Goal: Transaction & Acquisition: Download file/media

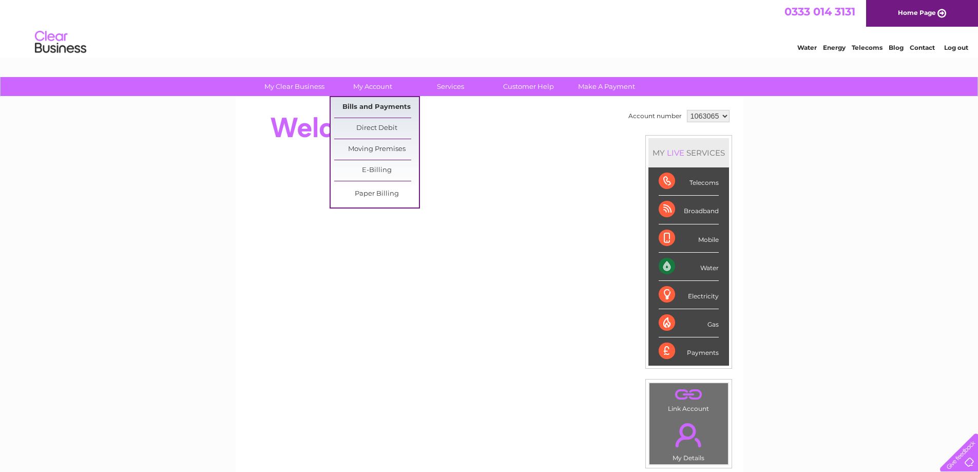
click at [362, 105] on link "Bills and Payments" at bounding box center [376, 107] width 85 height 21
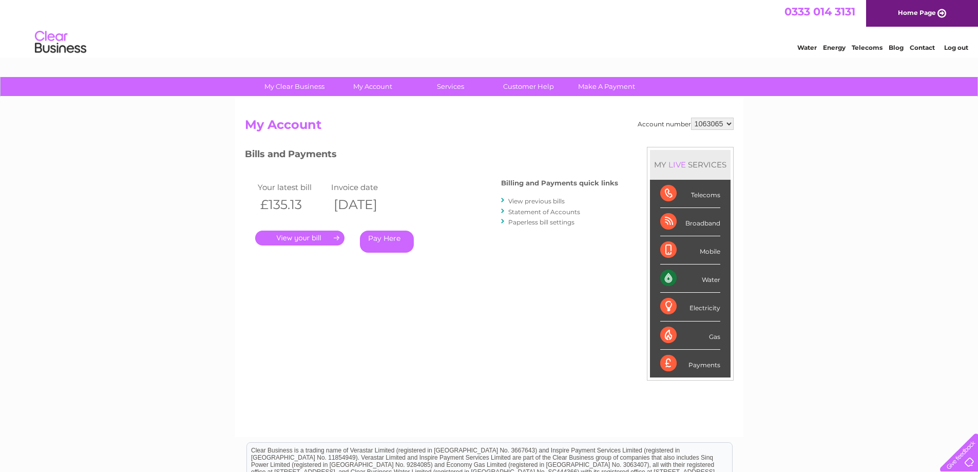
click at [307, 235] on link "." at bounding box center [299, 238] width 89 height 15
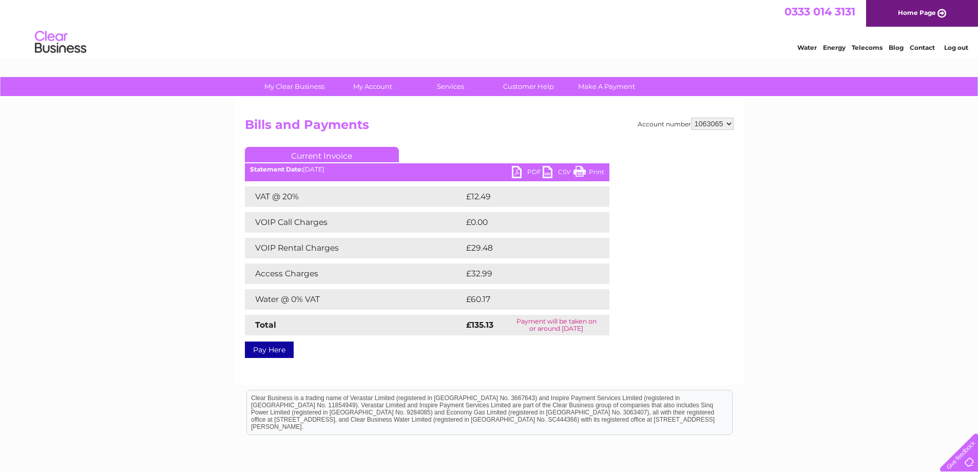
click at [545, 173] on link "CSV" at bounding box center [558, 173] width 31 height 15
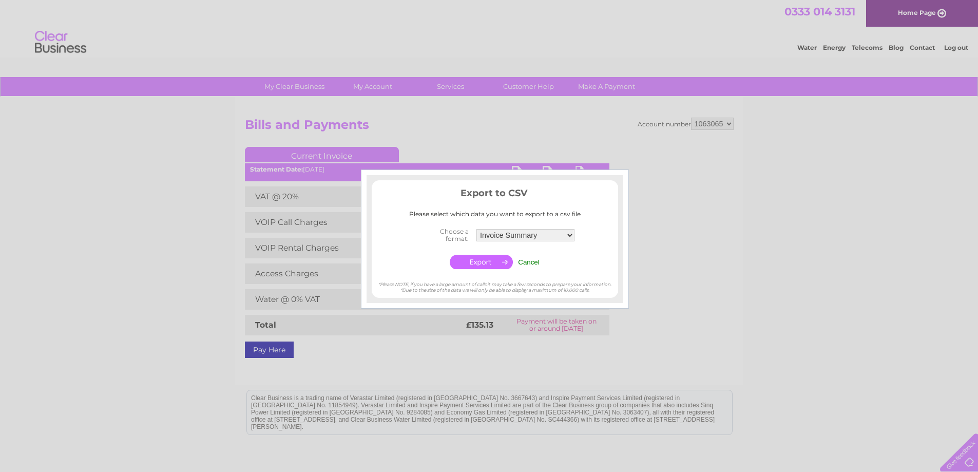
drag, startPoint x: 667, startPoint y: 303, endPoint x: 667, endPoint y: 298, distance: 5.2
click at [667, 300] on div at bounding box center [489, 236] width 978 height 472
click at [525, 260] on input "Cancel" at bounding box center [529, 262] width 22 height 8
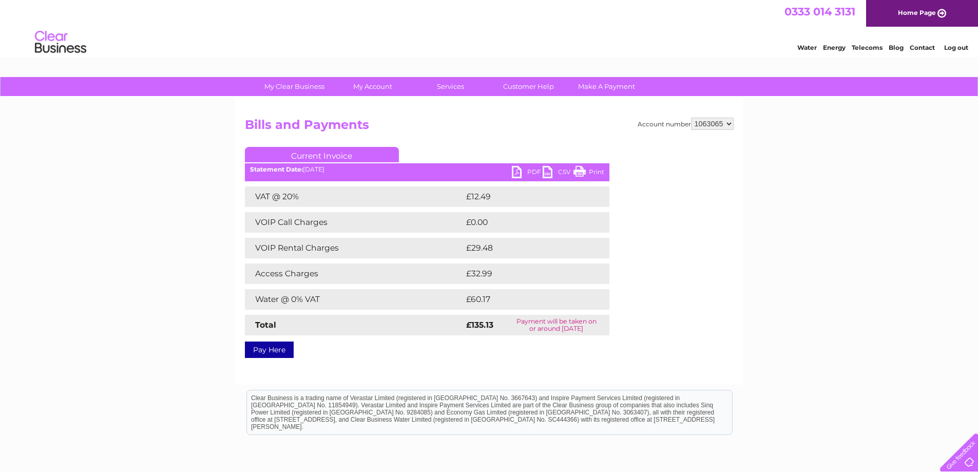
click at [520, 173] on link "PDF" at bounding box center [527, 173] width 31 height 15
click at [957, 45] on link "Log out" at bounding box center [956, 48] width 24 height 8
